Goal: Task Accomplishment & Management: Manage account settings

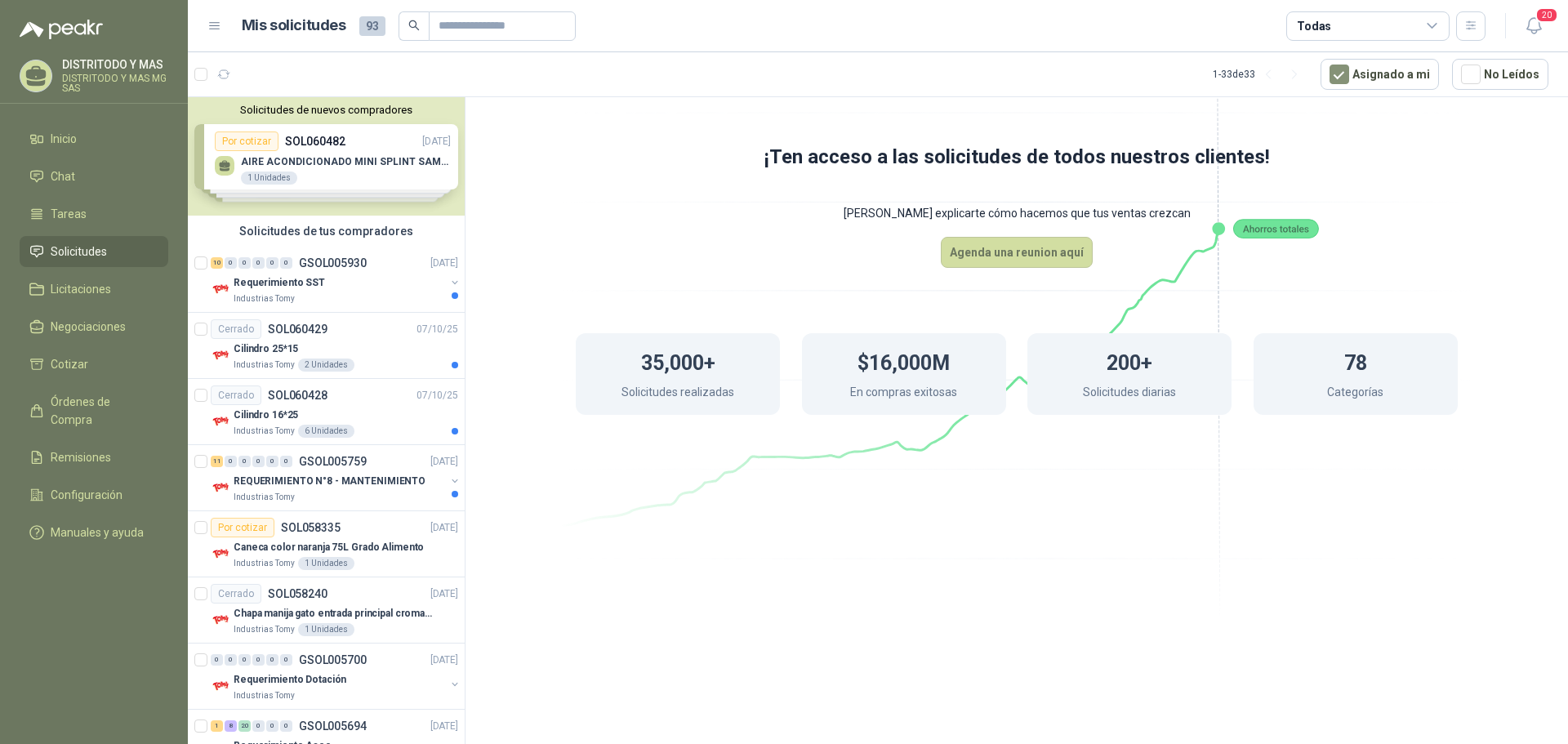
click at [75, 249] on span "Solicitudes" at bounding box center [78, 251] width 56 height 18
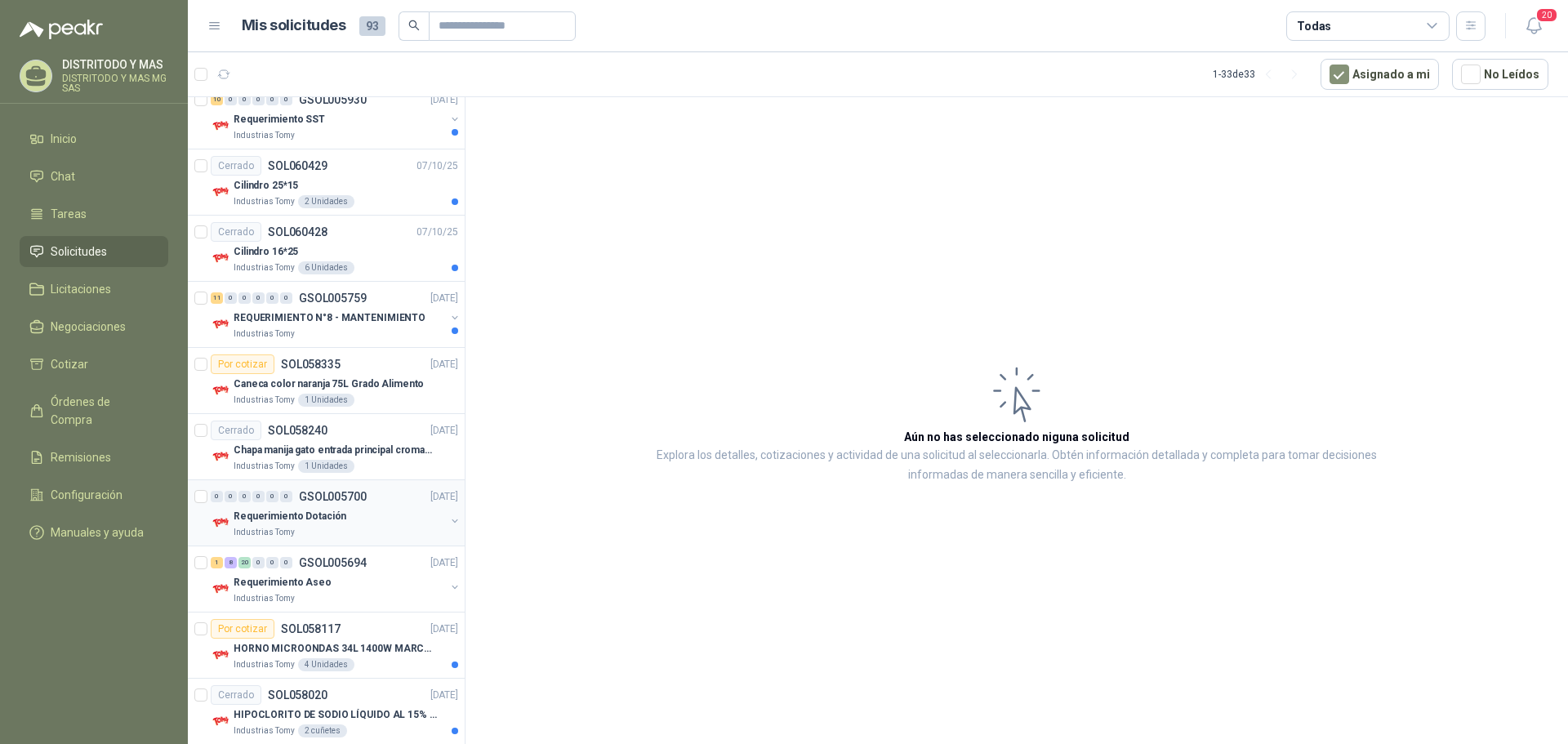
scroll to position [327, 0]
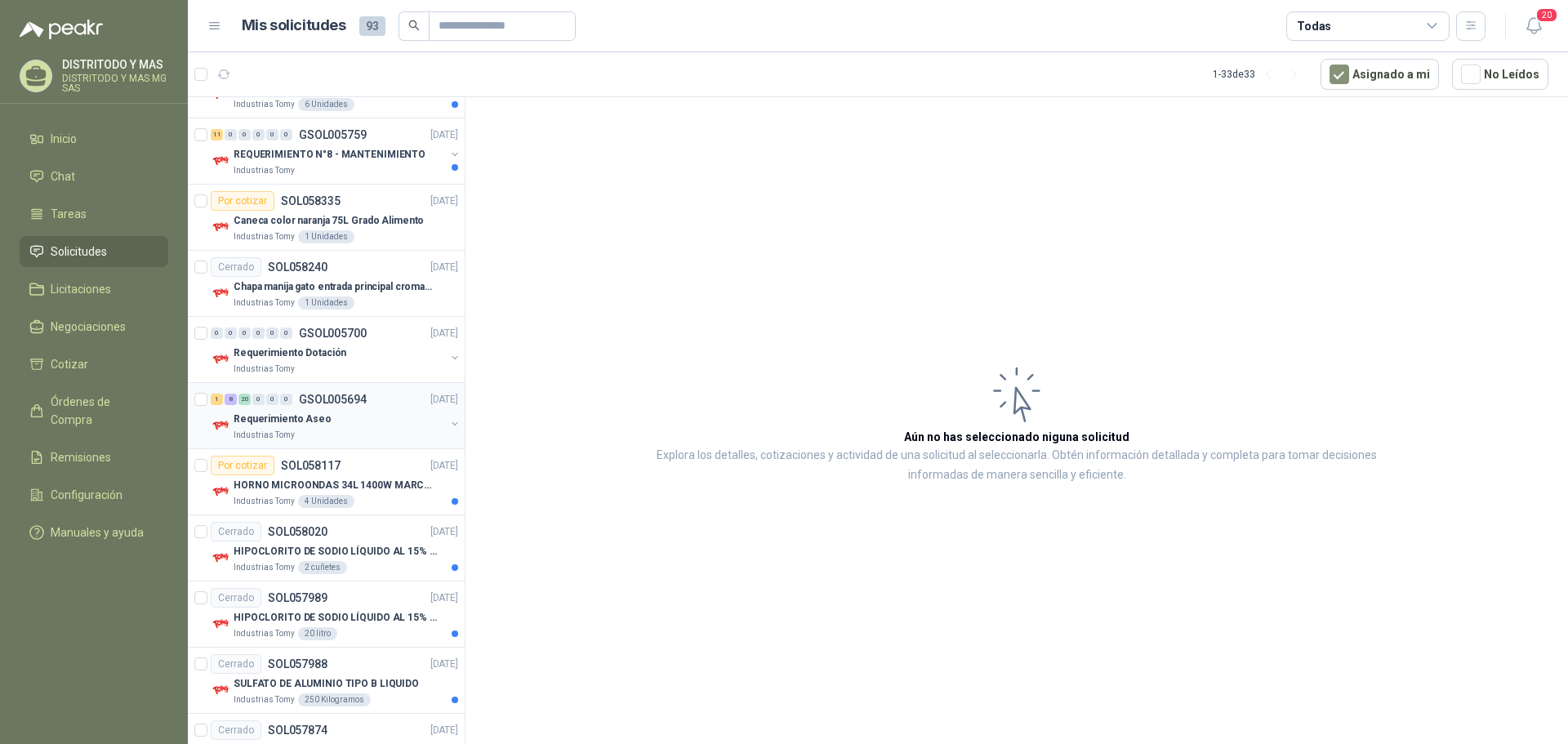
click at [271, 415] on p "Requerimiento Aseo" at bounding box center [282, 419] width 98 height 15
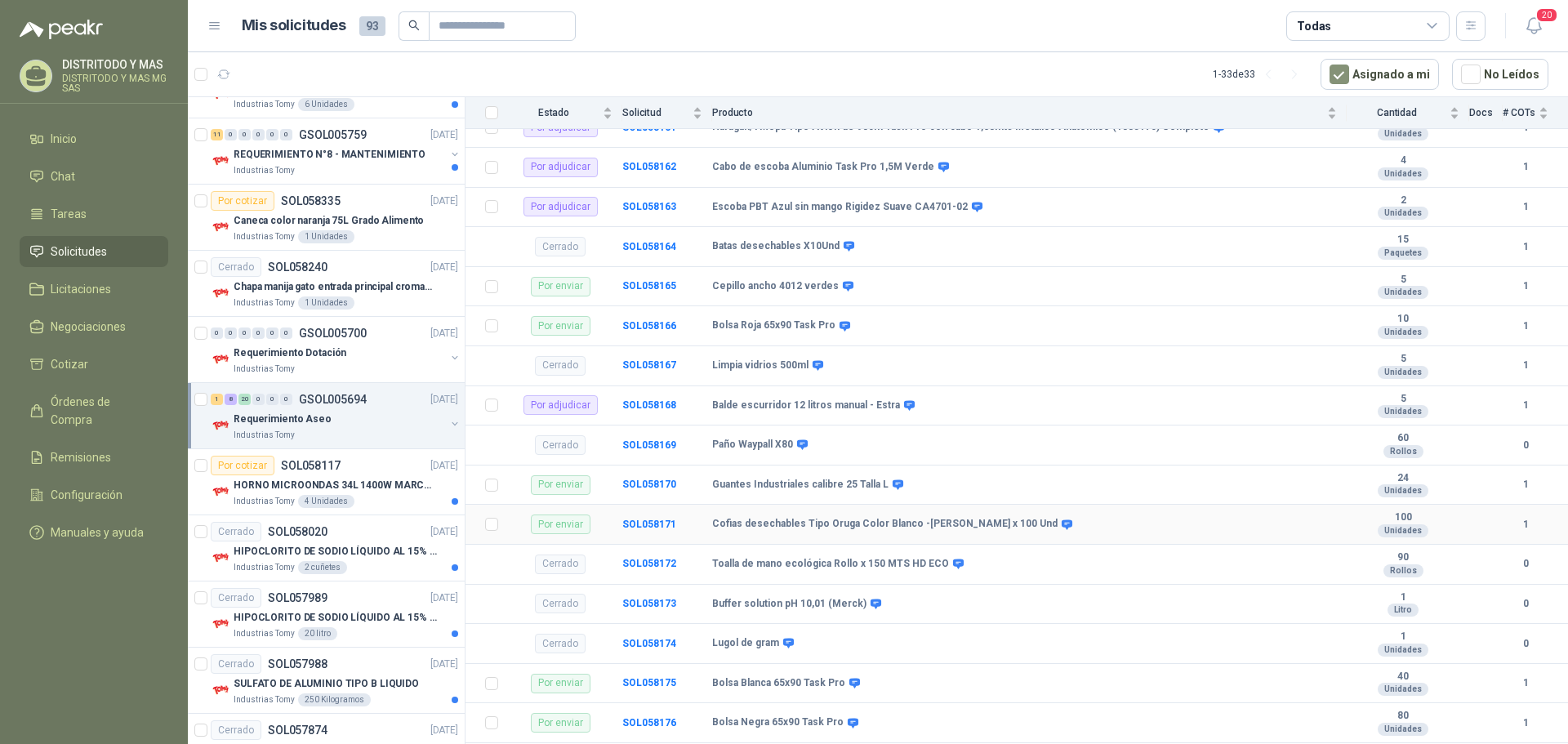
scroll to position [980, 0]
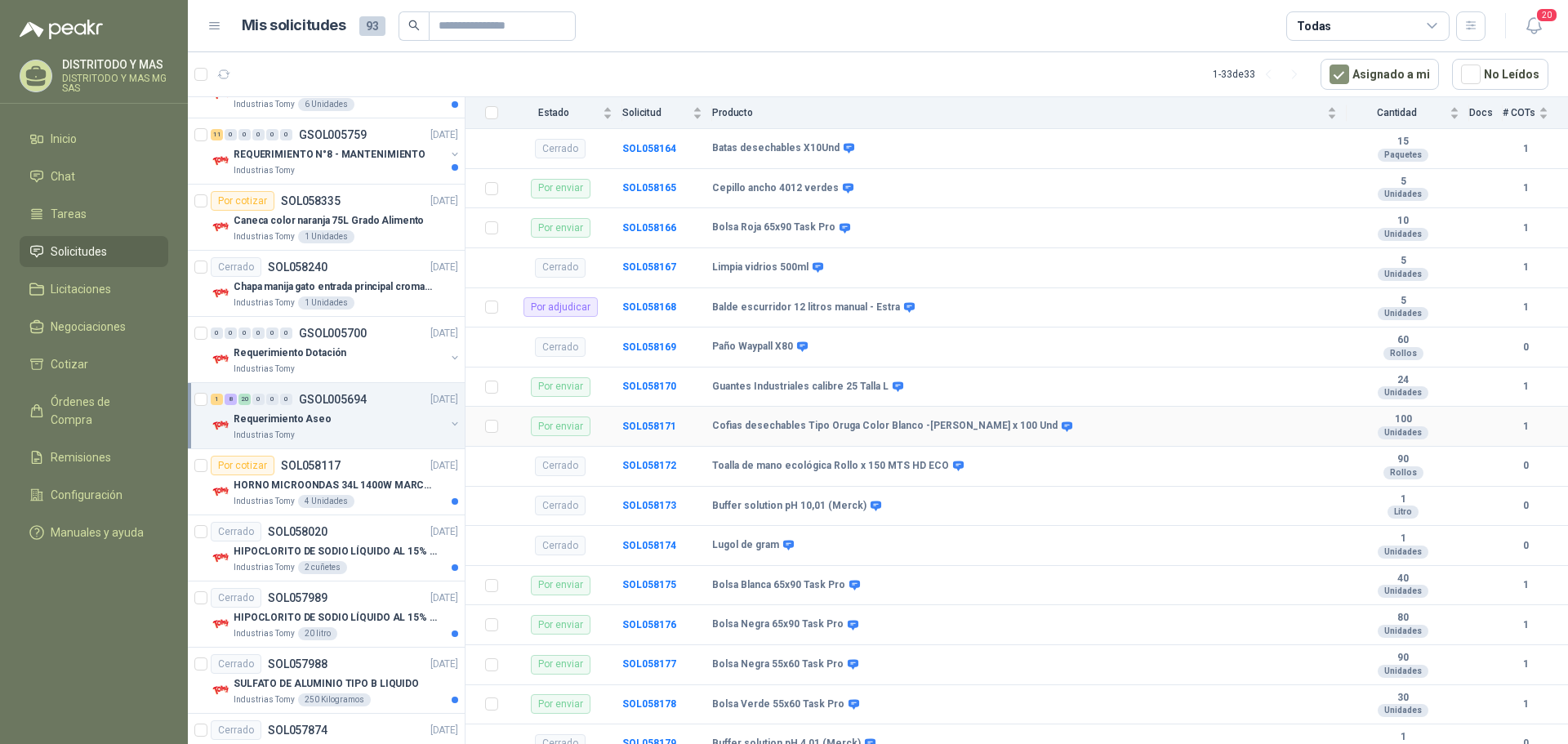
click at [845, 430] on b "Cofias desechables Tipo Oruga Color Blanco -[PERSON_NAME] x 100 Und" at bounding box center [884, 427] width 346 height 13
click at [648, 422] on b "SOL058171" at bounding box center [649, 426] width 54 height 11
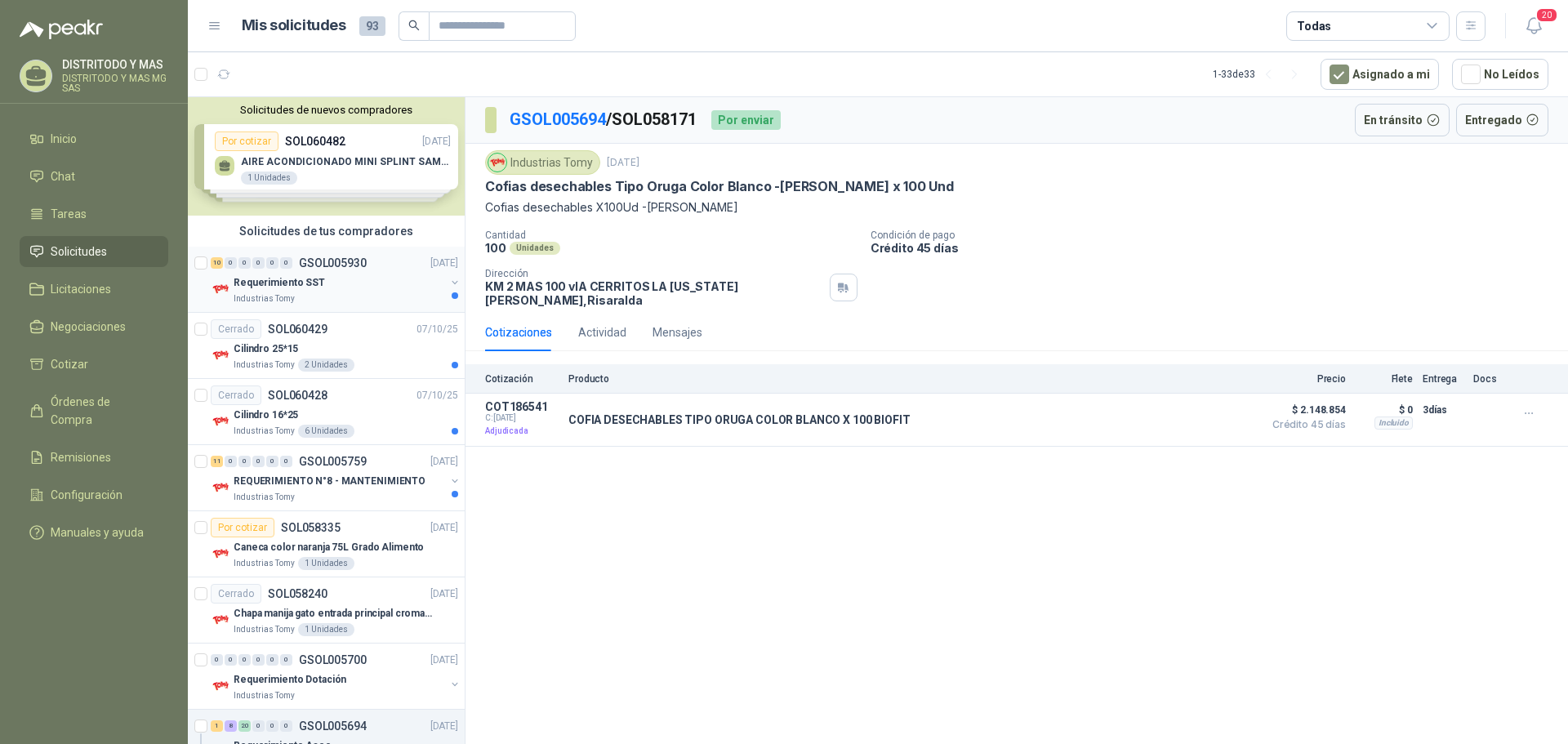
click at [306, 281] on p "Requerimiento SST" at bounding box center [279, 283] width 91 height 15
